Goal: Task Accomplishment & Management: Manage account settings

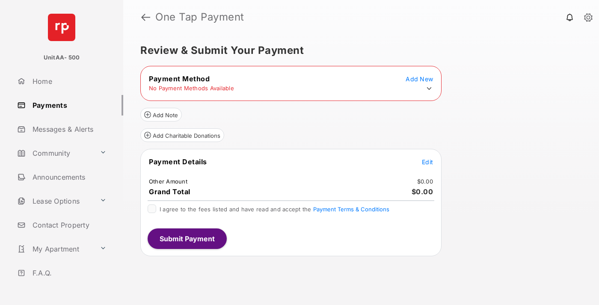
click at [429, 89] on icon at bounding box center [429, 89] width 8 height 8
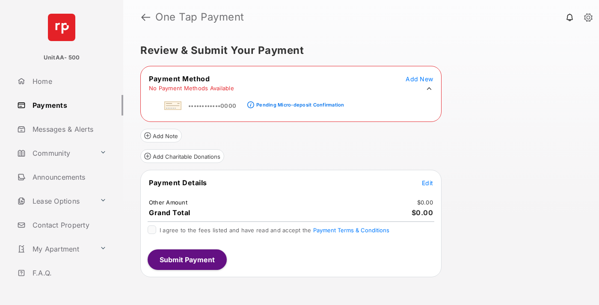
click at [299, 102] on div "Pending Micro-deposit Confirmation" at bounding box center [300, 105] width 88 height 6
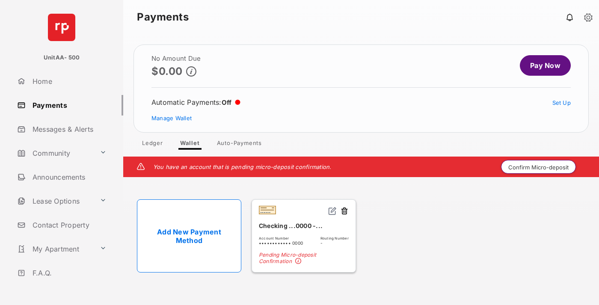
click at [539, 167] on button "Confirm Micro-deposit" at bounding box center [538, 167] width 75 height 14
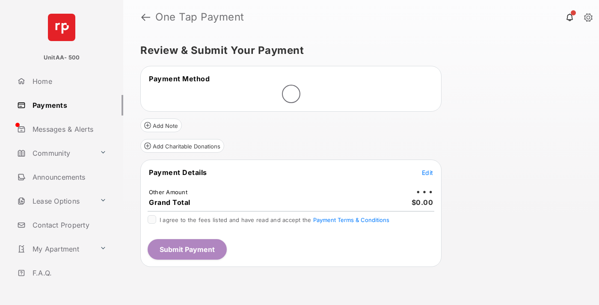
click at [427, 172] on span "Edit" at bounding box center [427, 172] width 11 height 7
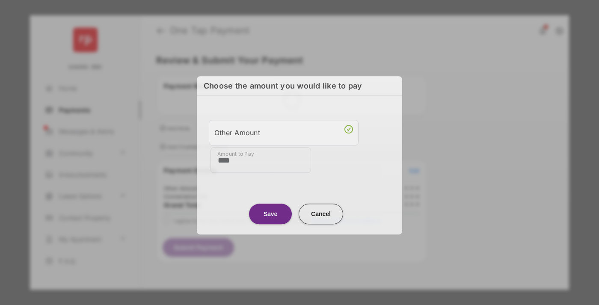
type input "****"
click at [270, 212] on button "Save" at bounding box center [270, 214] width 43 height 21
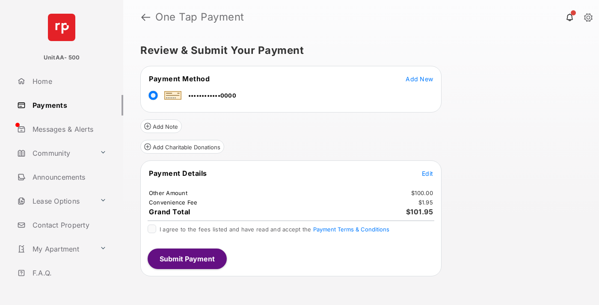
click at [427, 173] on span "Edit" at bounding box center [427, 173] width 11 height 7
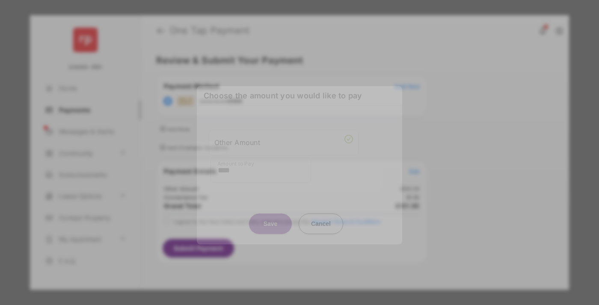
click at [270, 223] on button "Save" at bounding box center [270, 223] width 43 height 21
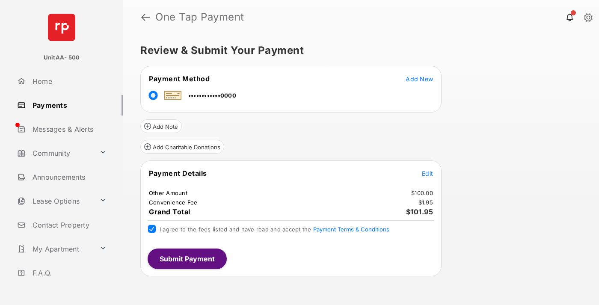
click at [187, 258] on button "Submit Payment" at bounding box center [187, 259] width 79 height 21
